Goal: Information Seeking & Learning: Learn about a topic

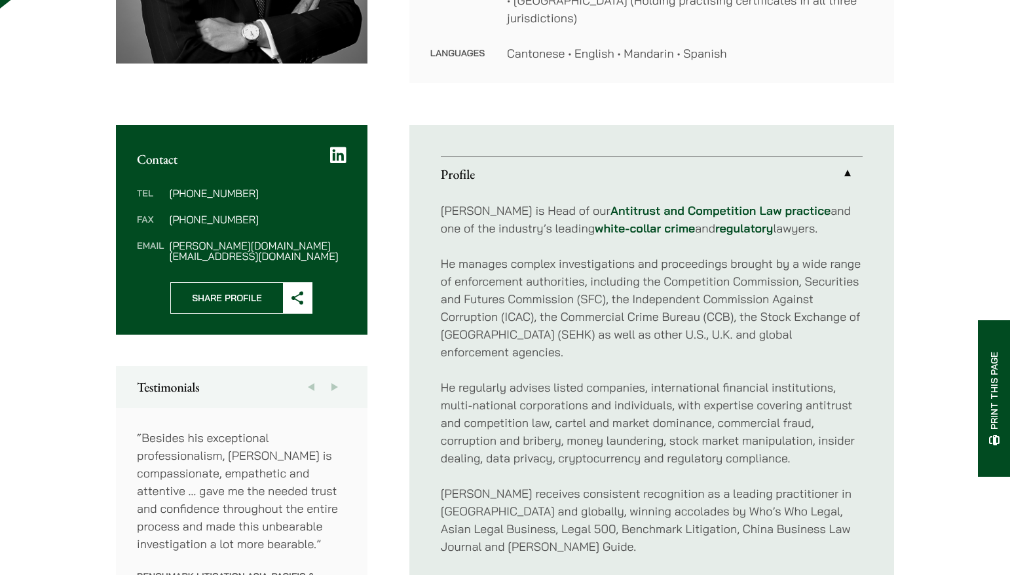
scroll to position [786, 0]
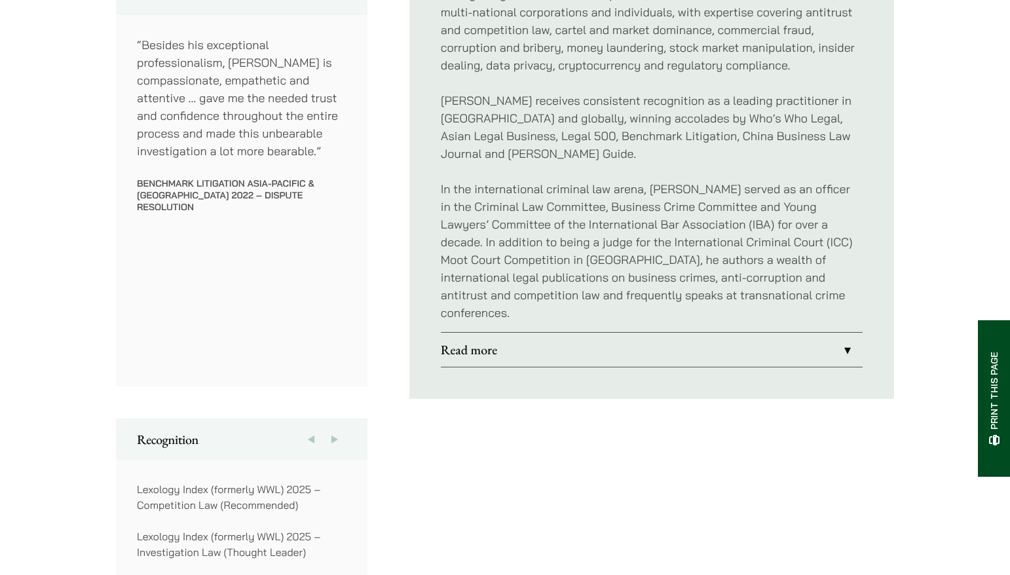
click at [835, 333] on link "Read more" at bounding box center [652, 350] width 422 height 34
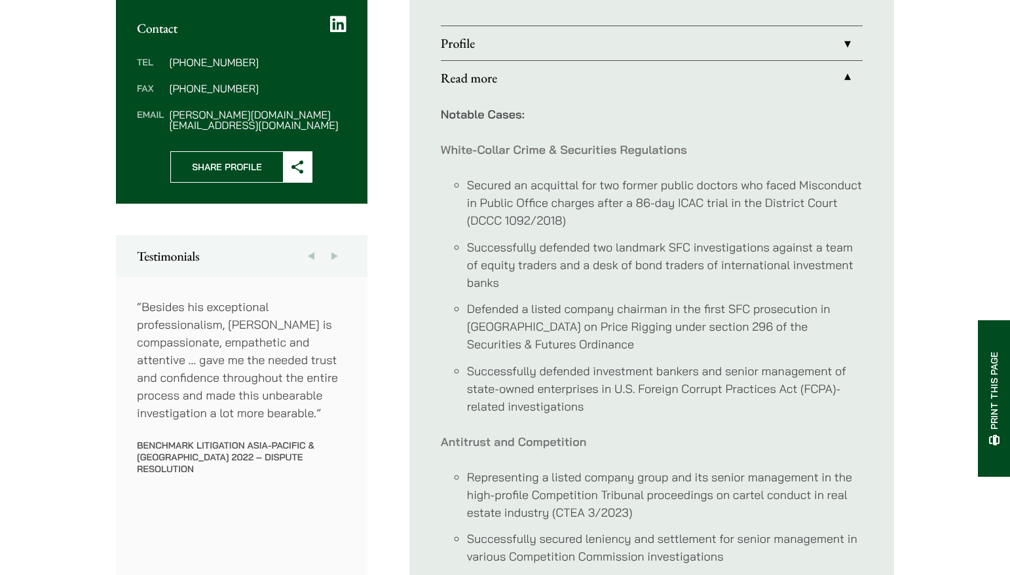
scroll to position [327, 0]
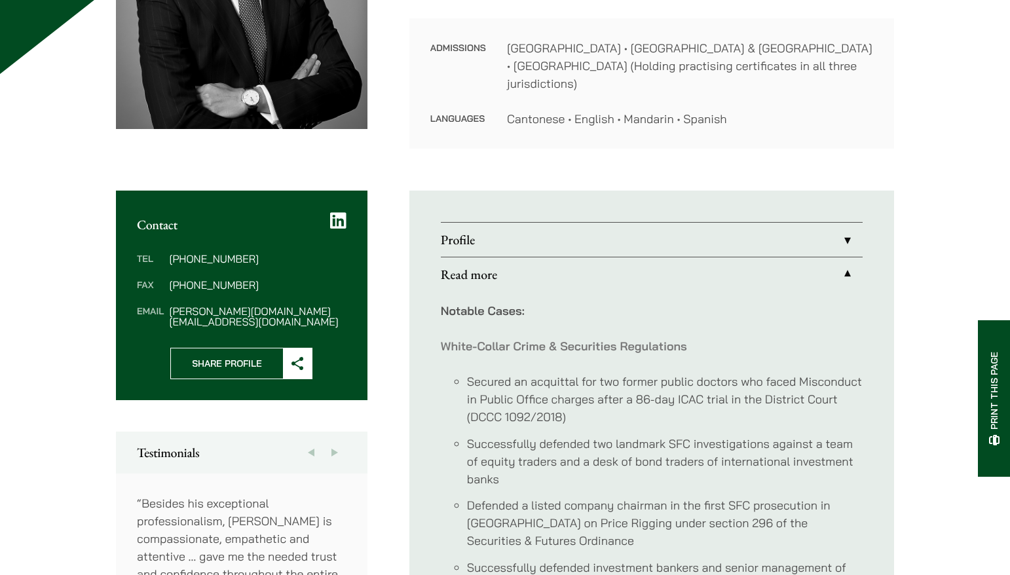
click at [820, 233] on link "Profile" at bounding box center [652, 240] width 422 height 34
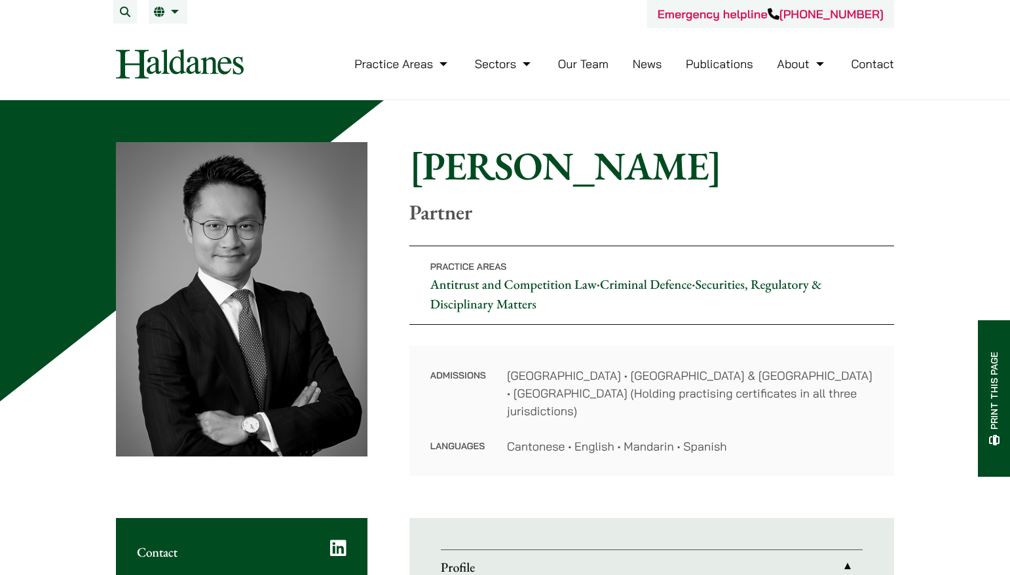
click at [585, 65] on link "Our Team" at bounding box center [583, 63] width 50 height 15
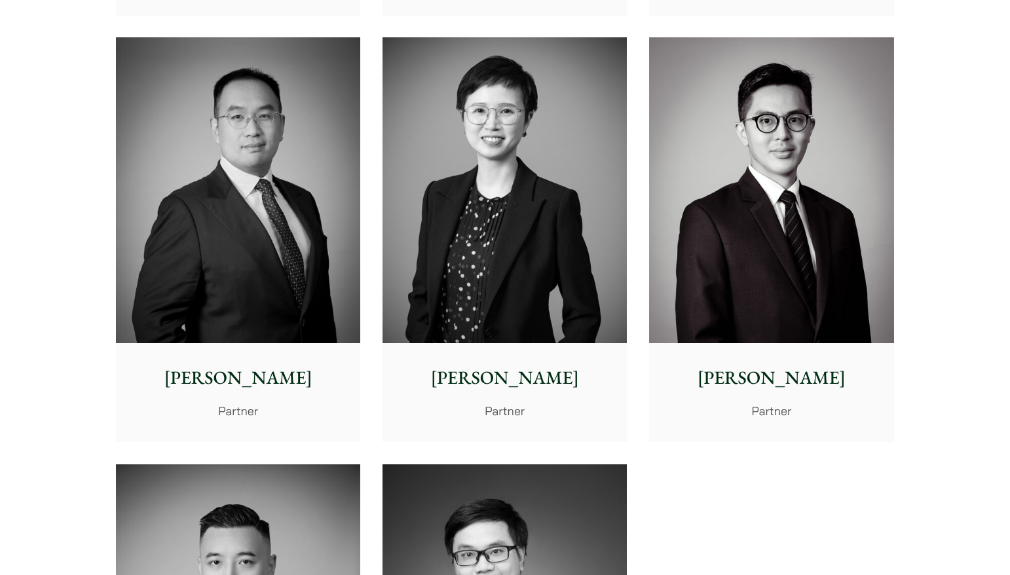
scroll to position [2619, 0]
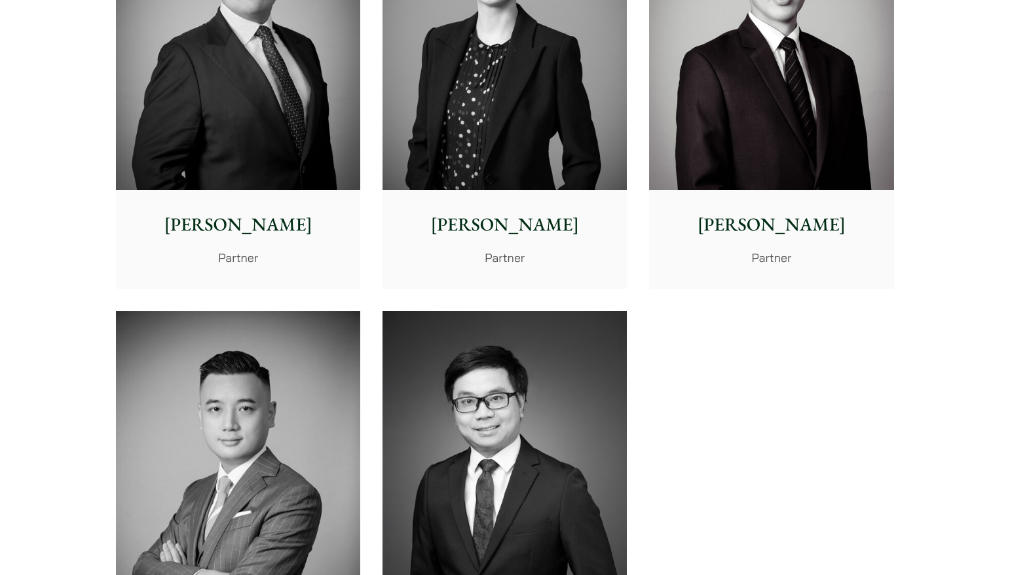
click at [264, 151] on img at bounding box center [238, 37] width 244 height 306
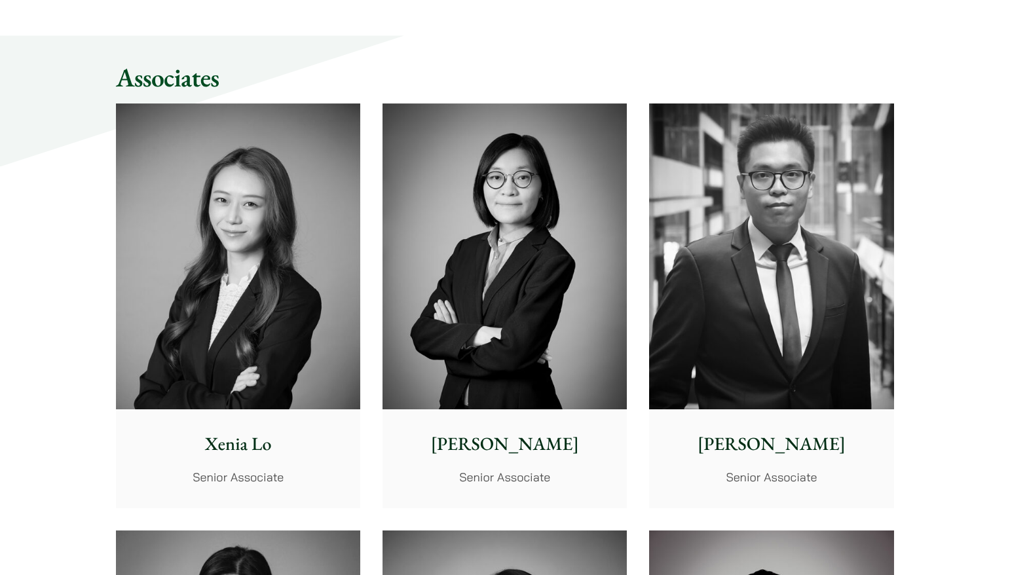
scroll to position [3470, 0]
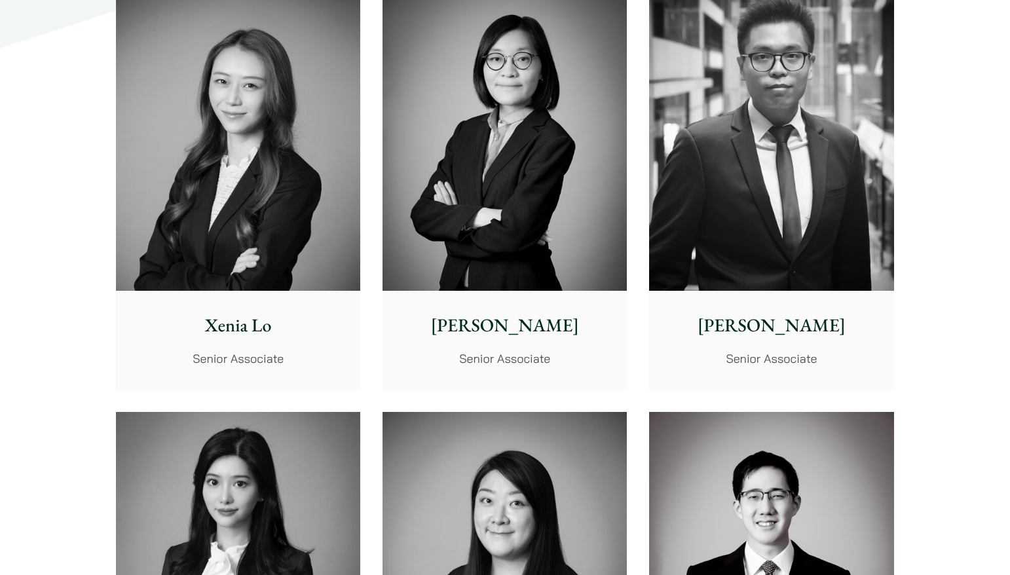
click at [322, 283] on img at bounding box center [238, 138] width 244 height 306
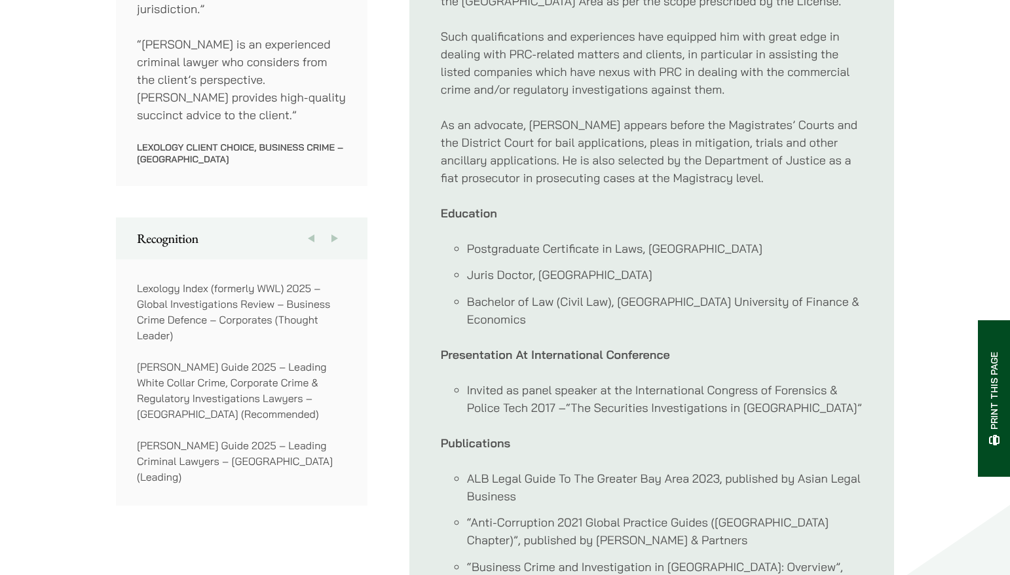
scroll to position [1113, 0]
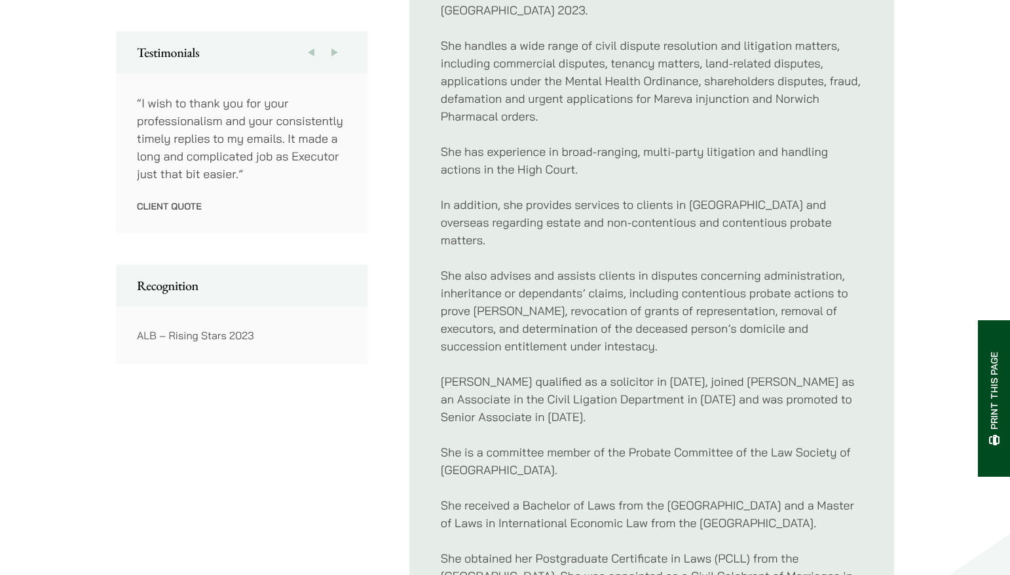
scroll to position [917, 0]
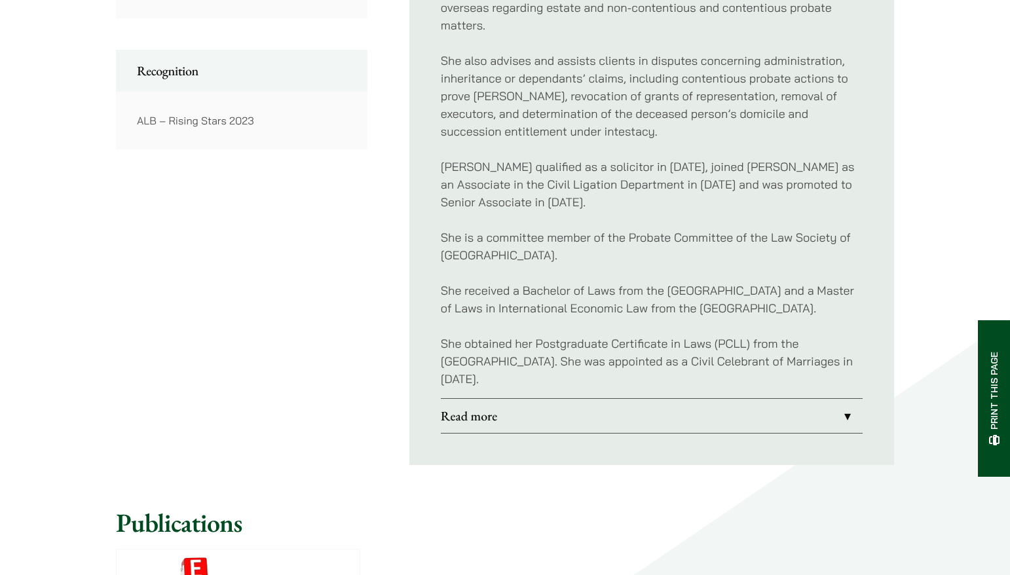
click at [820, 417] on link "Read more" at bounding box center [652, 416] width 422 height 34
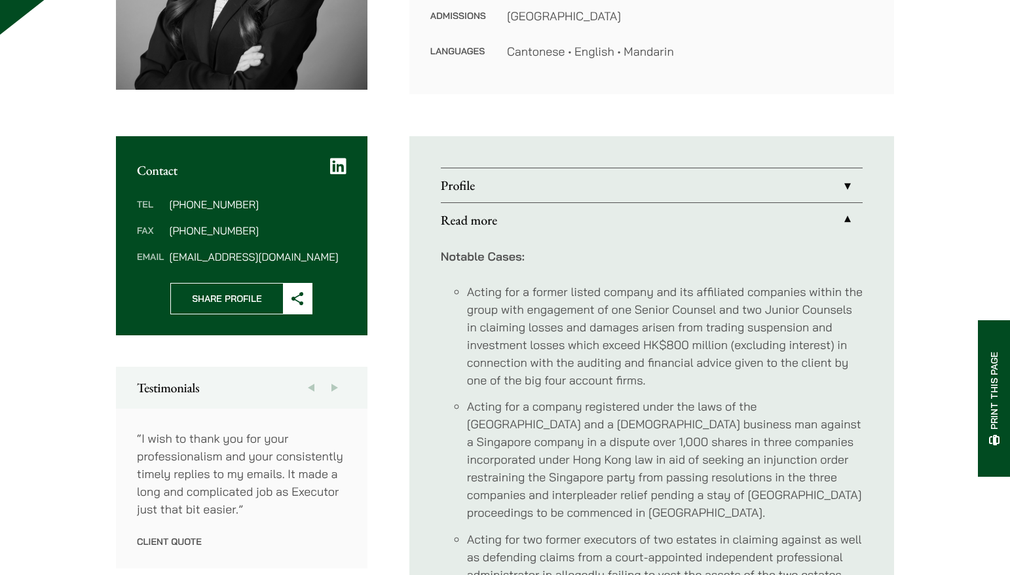
scroll to position [327, 0]
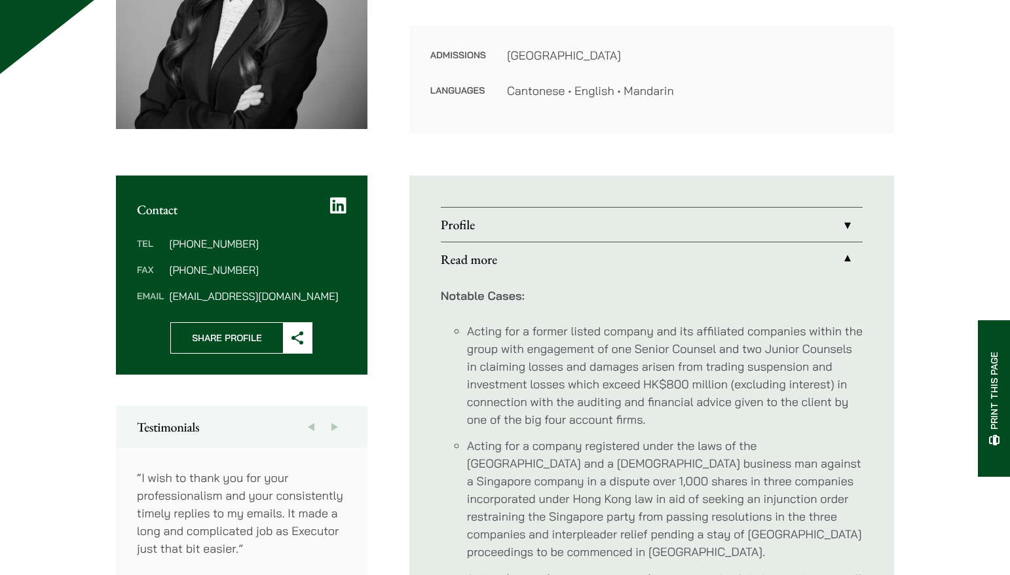
click at [761, 233] on link "Profile" at bounding box center [652, 225] width 422 height 34
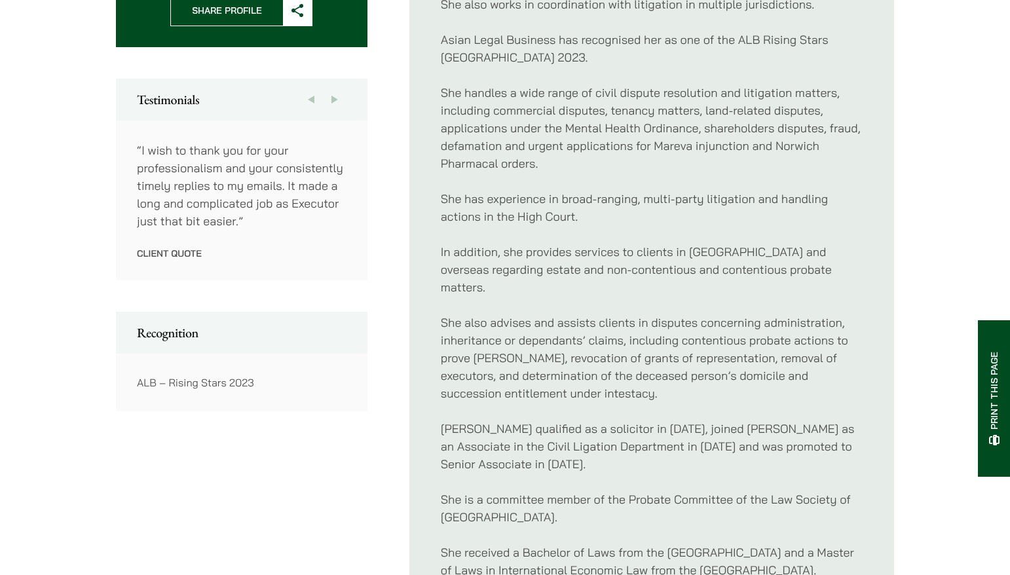
scroll to position [1048, 0]
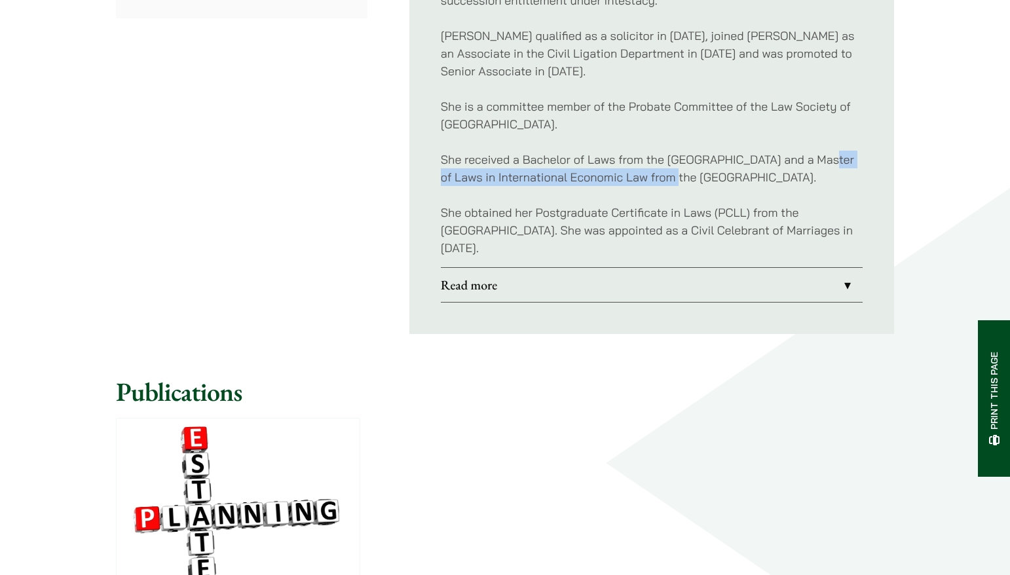
drag, startPoint x: 809, startPoint y: 144, endPoint x: 646, endPoint y: 159, distance: 163.7
click at [646, 159] on p "She received a Bachelor of Laws from the University of Exeter and a Master of L…" at bounding box center [652, 168] width 422 height 35
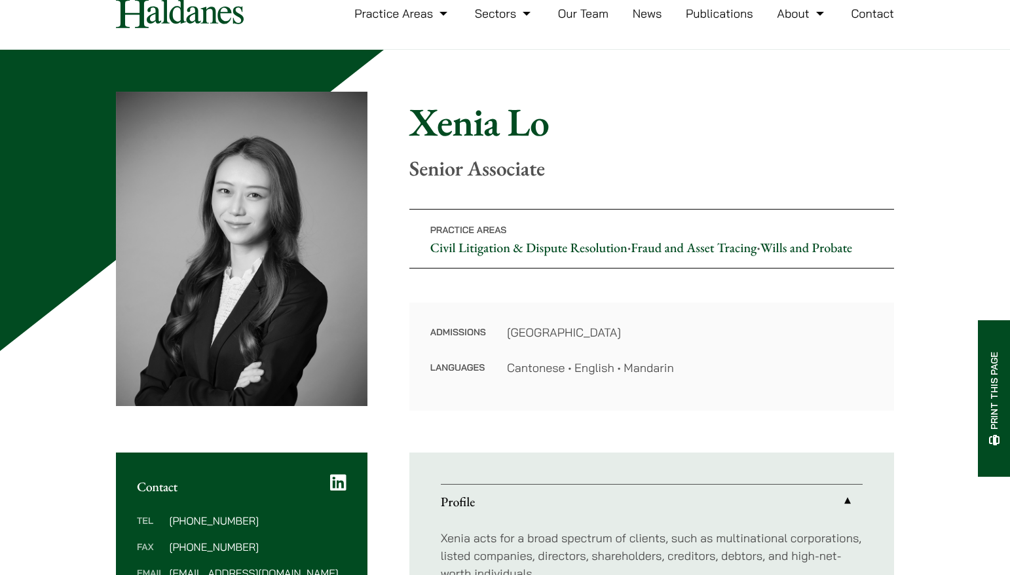
scroll to position [0, 0]
